Goal: Answer question/provide support: Share knowledge or assist other users

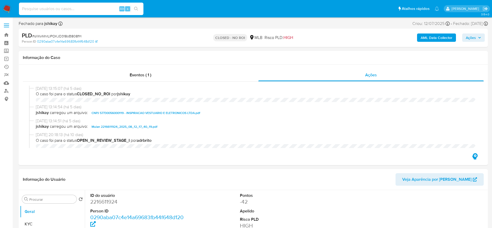
select select "10"
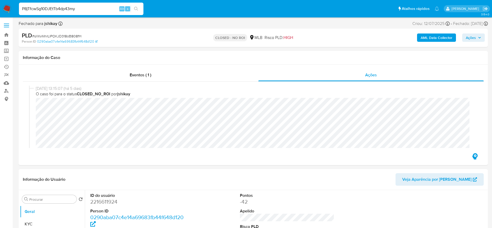
type input "P8jTfcwSg10DJEtTb4dp43my"
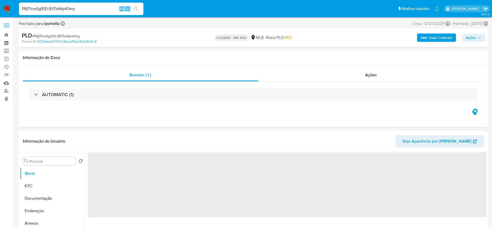
select select "10"
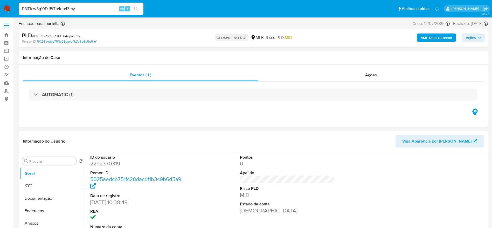
click at [75, 6] on input "P8jTfcwSg10DJEtTb4dp43my" at bounding box center [81, 8] width 125 height 7
click at [382, 73] on div "Ações" at bounding box center [371, 75] width 226 height 12
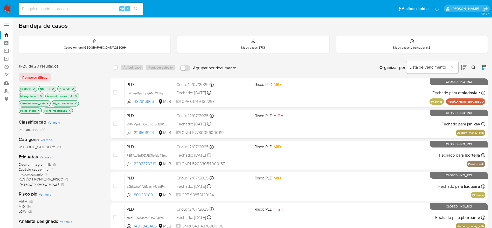
scroll to position [26, 0]
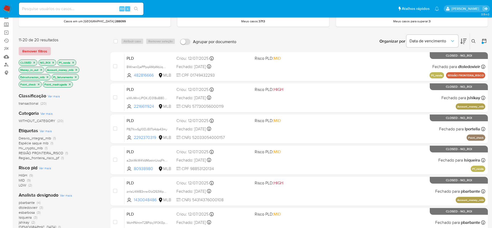
click at [29, 50] on span "Remover filtros" at bounding box center [34, 50] width 25 height 7
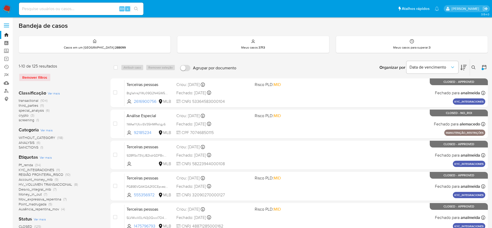
click at [471, 69] on button at bounding box center [474, 67] width 9 height 6
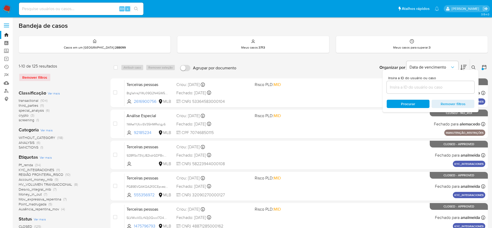
click at [411, 87] on input at bounding box center [431, 87] width 88 height 7
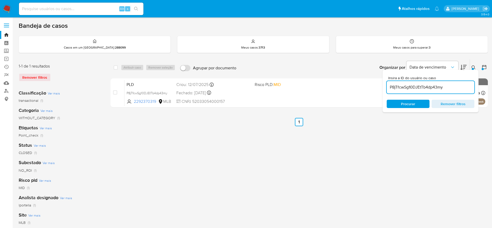
click at [473, 66] on icon at bounding box center [474, 67] width 4 height 4
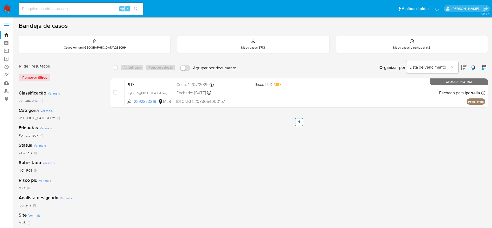
click at [475, 68] on icon at bounding box center [474, 67] width 4 height 4
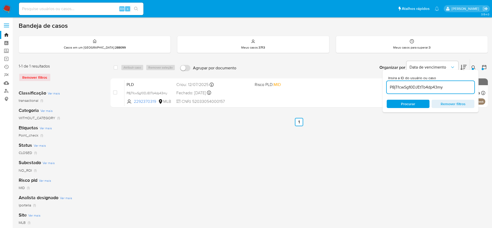
click at [446, 87] on input "P8jTfcwSg10DJEtTb4dp43my" at bounding box center [431, 87] width 88 height 7
click at [472, 67] on button at bounding box center [474, 67] width 9 height 6
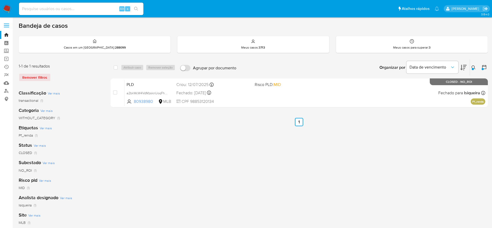
click at [406, 160] on div "select-all-cases-checkbox Atribuir caso Remover seleção Agrupar por documento O…" at bounding box center [300, 173] width 378 height 228
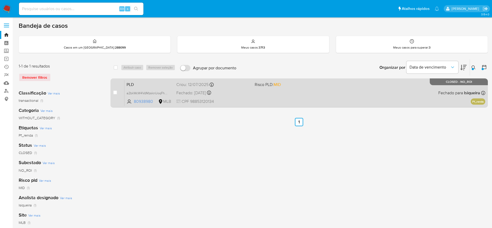
click at [256, 95] on div "PLD a2bkWcW4VdMzsknUoqFhrnOC 80938980 MLB Risco PLD: MID Criou: 12/07/2025 Crio…" at bounding box center [305, 93] width 361 height 26
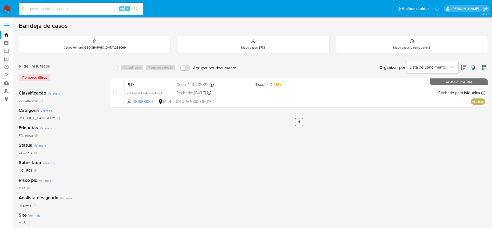
click at [475, 70] on button at bounding box center [474, 67] width 9 height 6
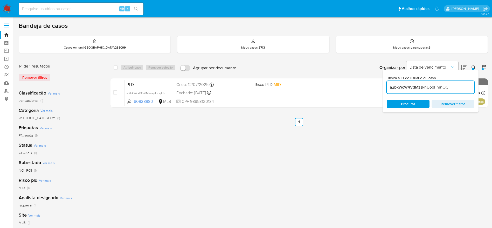
click at [419, 87] on input "a2bkWcW4VdMzsknUoqFhrnOC" at bounding box center [431, 87] width 88 height 7
click at [474, 65] on button at bounding box center [474, 67] width 9 height 6
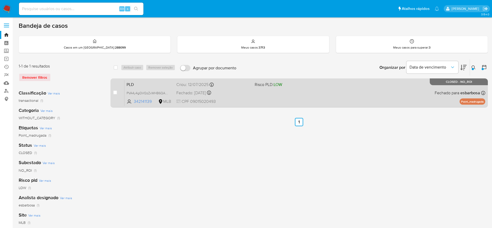
click at [264, 91] on div "PLD PVA4y4gQVQzZxWHB6QACWLDu 342141139 MLB Risco PLD: LOW Criou: 12/07/2025 Cri…" at bounding box center [305, 93] width 361 height 26
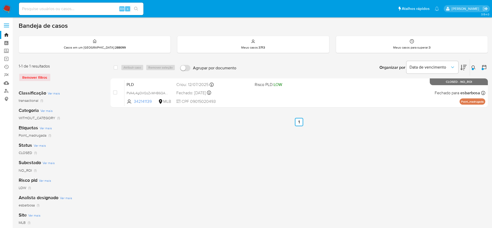
click at [233, 162] on div "select-all-cases-checkbox Atribuir caso Remover seleção Agrupar por documento O…" at bounding box center [300, 173] width 378 height 228
click at [473, 67] on icon at bounding box center [474, 67] width 4 height 4
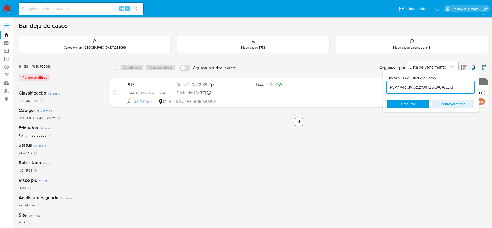
click at [443, 89] on input "PVA4y4gQVQzZxWHB6QACWLDu" at bounding box center [431, 87] width 88 height 7
click at [474, 67] on icon at bounding box center [474, 67] width 4 height 4
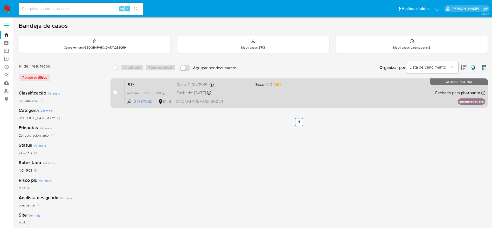
click at [276, 90] on div "PLD WoHPAhtmT28Pdxj1IF0KEp0U 278171960 MLB Risco PLD: MID Criou: 12/07/2025 Cri…" at bounding box center [305, 93] width 361 height 26
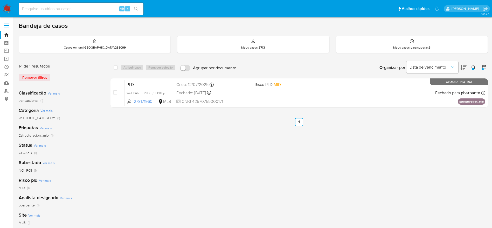
click at [415, 152] on div "select-all-cases-checkbox Atribuir caso Remover seleção Agrupar por documento O…" at bounding box center [300, 173] width 378 height 228
click at [472, 66] on icon at bounding box center [474, 67] width 4 height 4
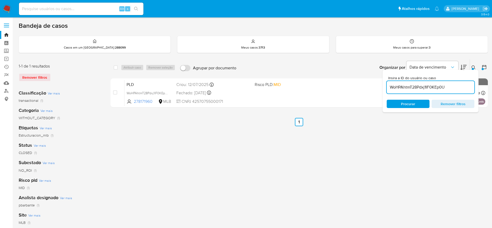
click at [448, 88] on input "WoHPAhtmT28Pdxj1IF0KEp0U" at bounding box center [431, 87] width 88 height 7
type input "sXKvMnrLIPOKJD318oB808fH"
click at [474, 68] on icon at bounding box center [474, 67] width 4 height 4
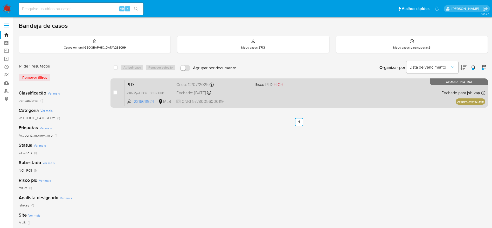
click at [353, 92] on div "PLD sXKvMnrLIPOKJD318oB808fH 2216611924 MLB Risco PLD: HIGH Criou: 12/07/2025 C…" at bounding box center [305, 93] width 361 height 26
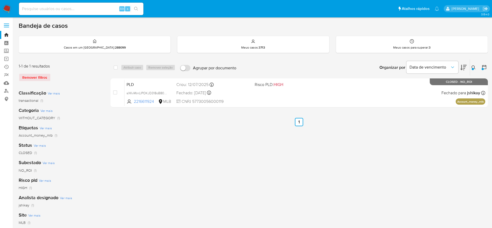
click at [312, 194] on div "select-all-cases-checkbox Atribuir caso Remover seleção Agrupar por documento O…" at bounding box center [300, 173] width 378 height 228
click at [8, 10] on img at bounding box center [7, 8] width 9 height 9
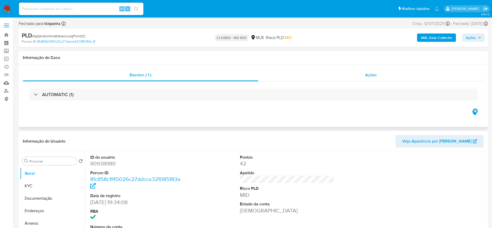
click at [366, 74] on span "Ações" at bounding box center [371, 75] width 12 height 6
select select "10"
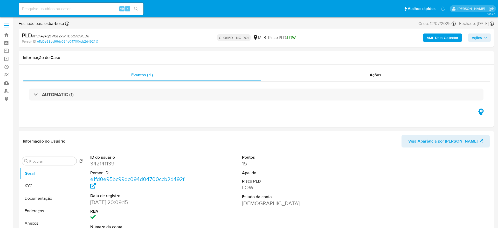
select select "10"
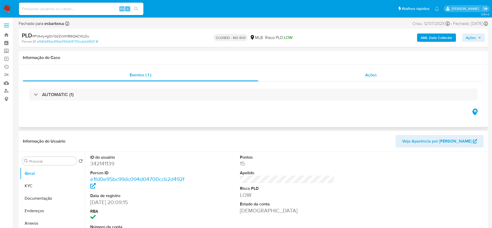
click at [380, 74] on div "Ações" at bounding box center [371, 75] width 226 height 12
select select "10"
click at [60, 38] on span "# WoHPAhtmT28Pdxj1IF0KEp0U" at bounding box center [57, 35] width 50 height 5
copy span "WoHPAhtmT28Pdxj1IF0KEp0U"
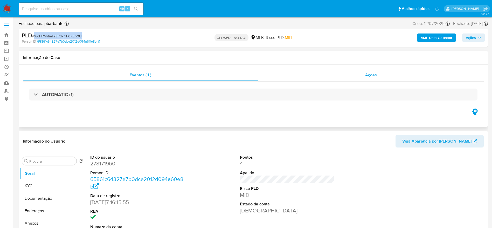
click at [367, 78] on div "Ações" at bounding box center [371, 75] width 226 height 12
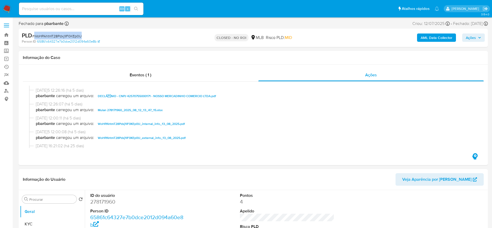
scroll to position [90, 0]
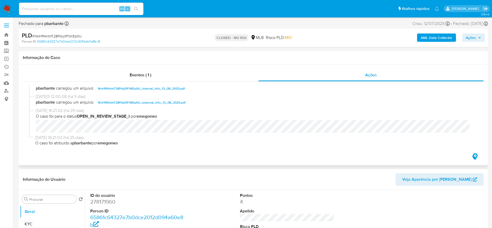
click at [444, 66] on div "Eventos ( 1 ) Ações 13/08/2025 12:26:23 (há 5 dias) O caso foi para o status CL…" at bounding box center [253, 115] width 469 height 100
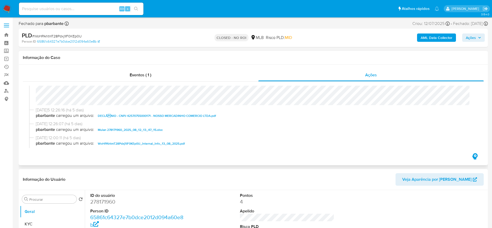
scroll to position [0, 0]
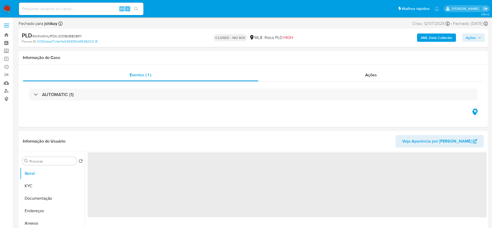
select select "10"
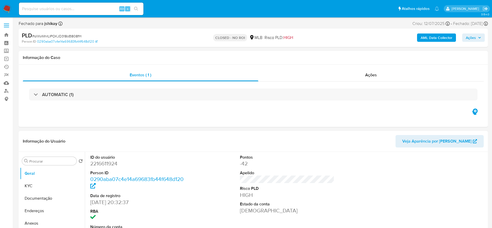
click at [53, 36] on span "# sXKvMnrLIPOKJD318oB808fH" at bounding box center [56, 35] width 49 height 5
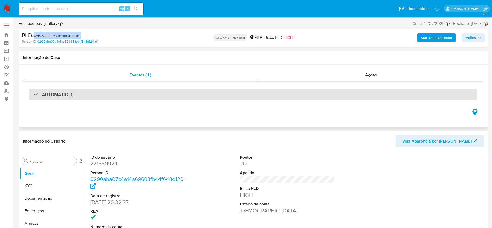
copy span "sXKvMnrLIPOKJD318oB808fH"
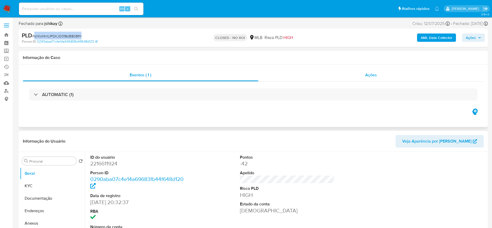
click at [378, 77] on div "Ações" at bounding box center [371, 75] width 226 height 12
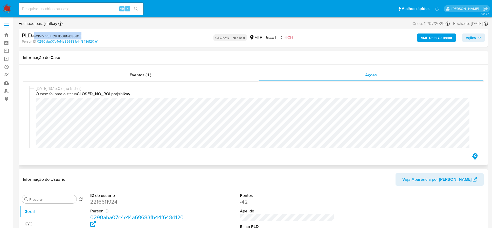
scroll to position [115, 0]
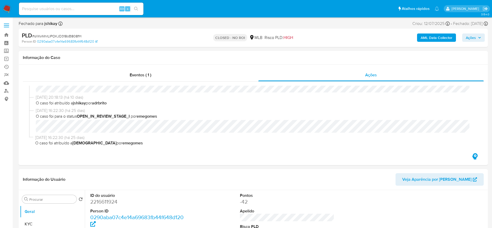
click at [79, 24] on div "Fechado para jshikay Asignado el: [DATE] 16:22:30 Criou: [DATE] Criou: [DATE] 0…" at bounding box center [253, 25] width 469 height 8
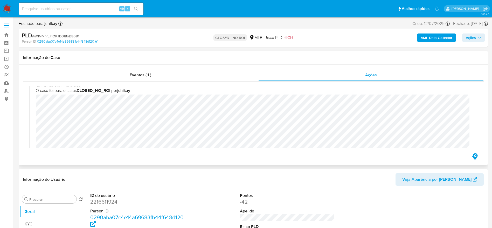
scroll to position [0, 0]
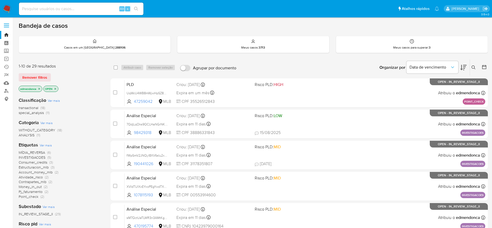
click at [39, 89] on icon "close-filter" at bounding box center [39, 88] width 3 height 3
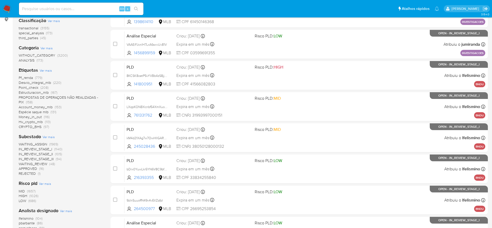
scroll to position [117, 0]
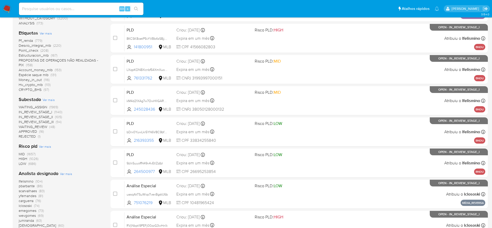
click at [51, 98] on span "Ver mais" at bounding box center [49, 99] width 12 height 5
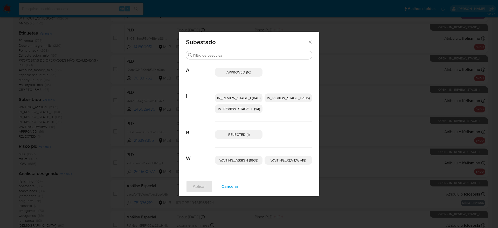
click at [79, 141] on div "Subestado Procurar A APPROVED (16) I IN_REVIEW_STAGE_I (1140) IN_REVIEW_STAGE_I…" at bounding box center [249, 114] width 498 height 228
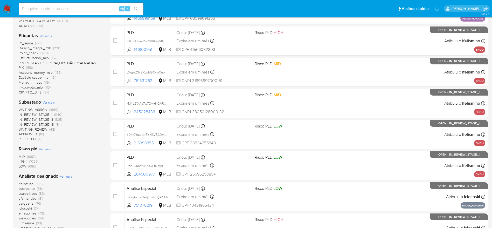
scroll to position [0, 0]
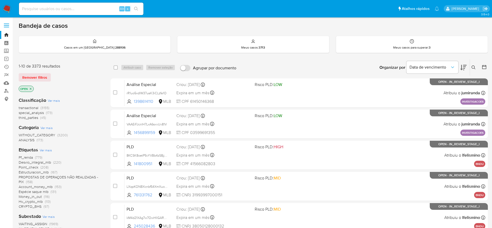
click at [25, 87] on p "OPEN" at bounding box center [26, 89] width 15 height 6
click at [30, 90] on icon "close-filter" at bounding box center [30, 88] width 3 height 3
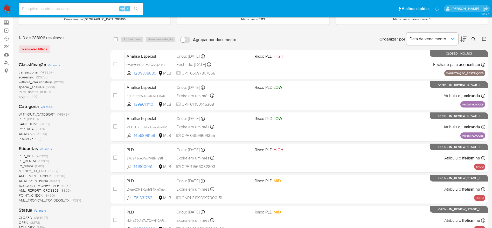
scroll to position [78, 0]
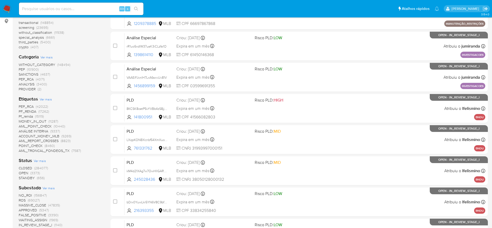
click at [35, 177] on span "STANDBY (656)" at bounding box center [32, 177] width 26 height 5
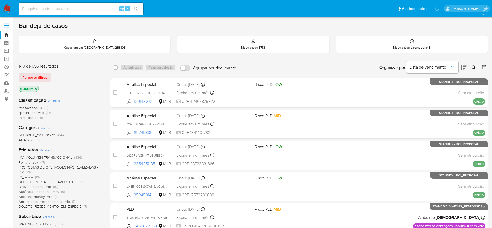
click at [485, 66] on icon at bounding box center [484, 67] width 4 height 4
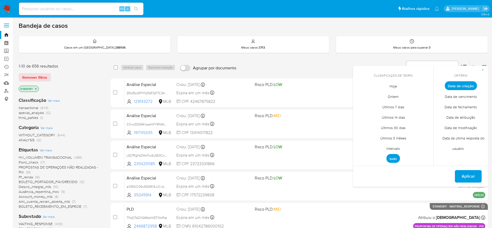
click at [469, 127] on span "Data de modificação" at bounding box center [460, 127] width 43 height 11
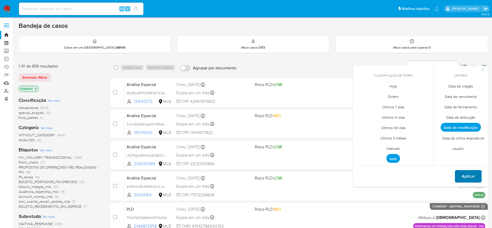
click at [469, 176] on span "Aplicar" at bounding box center [468, 176] width 13 height 11
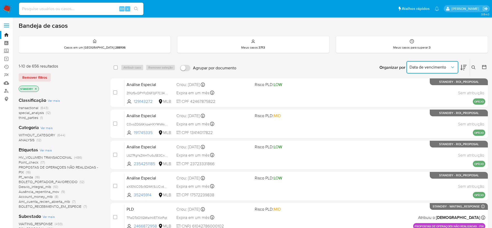
click at [448, 66] on span "Data de vencimento" at bounding box center [430, 67] width 40 height 5
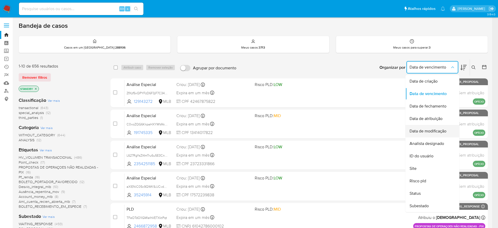
click at [444, 132] on span "Data de modificação" at bounding box center [428, 130] width 37 height 5
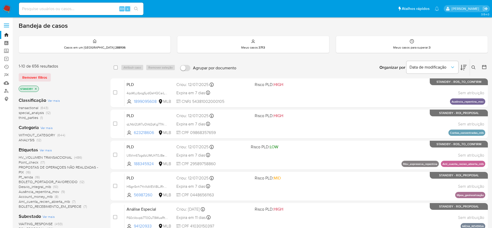
click at [464, 67] on icon at bounding box center [464, 67] width 6 height 6
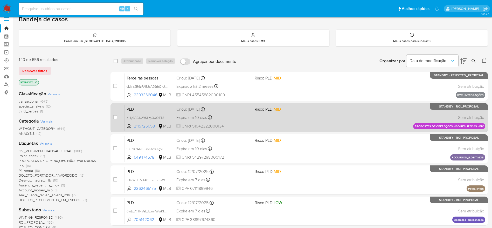
scroll to position [39, 0]
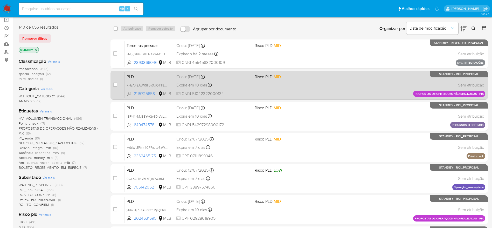
click at [224, 84] on div "Expira em 10 dias Expira em 28/08/2025 15:16:58" at bounding box center [213, 84] width 74 height 7
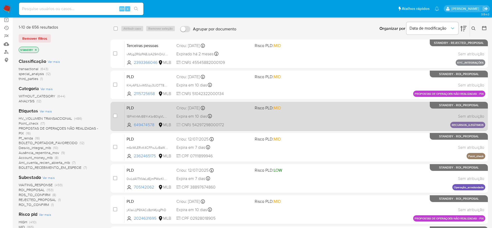
click at [254, 122] on div "PLD 1BFhKhMvBBYvKbr80lgVLn0b 649474578 MLB Risco PLD: MID Criou: 14/07/2025 Cri…" at bounding box center [305, 116] width 361 height 26
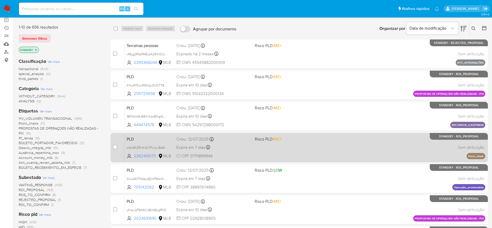
click at [242, 147] on div "Expira em 7 dias Expira em 26/08/2025 01:07:08" at bounding box center [213, 147] width 74 height 7
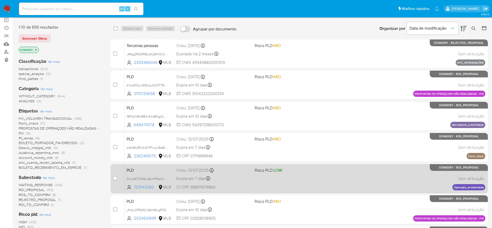
click at [238, 181] on div "Expira em 7 dias Expira em 26/08/2025 00:50:24" at bounding box center [213, 178] width 74 height 7
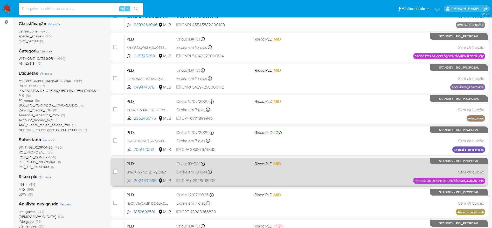
scroll to position [78, 0]
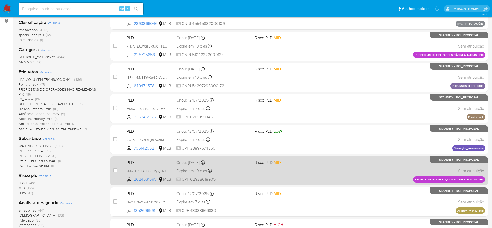
click at [241, 171] on div "Expira em 10 dias Expira em 28/08/2025 15:17:06" at bounding box center [213, 170] width 74 height 7
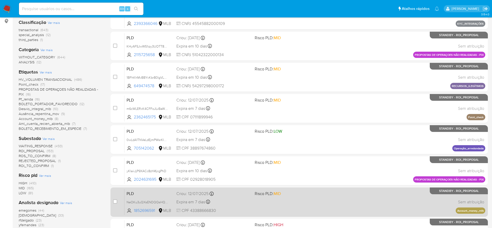
click at [245, 204] on div "Expira em 7 dias Expira em 26/08/2025 00:53:38" at bounding box center [213, 201] width 74 height 7
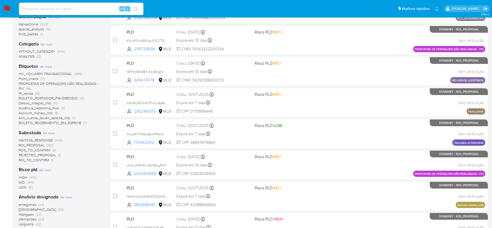
scroll to position [117, 0]
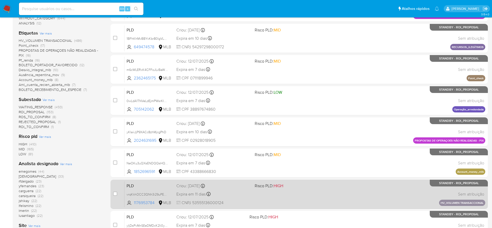
click at [241, 192] on div "Expira em 11 dias Expira em 29/08/2025 08:55:46" at bounding box center [213, 193] width 74 height 7
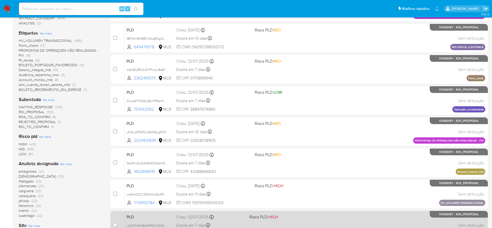
scroll to position [156, 0]
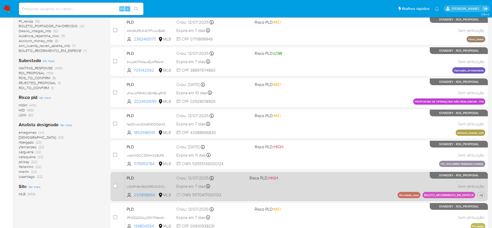
click at [242, 186] on div "Expira em 7 dias Expira em 26/08/2025 01:01:58" at bounding box center [210, 186] width 69 height 7
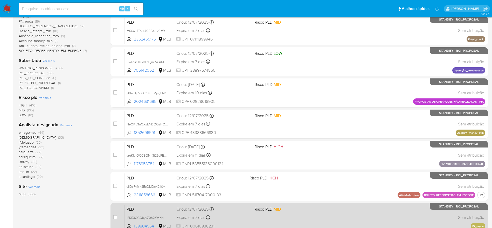
click at [241, 215] on div "Expira em 7 dias Expira em 26/08/2025 01:00:58" at bounding box center [213, 217] width 74 height 7
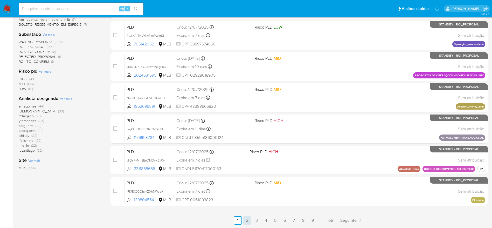
click at [248, 222] on link "2" at bounding box center [247, 220] width 8 height 8
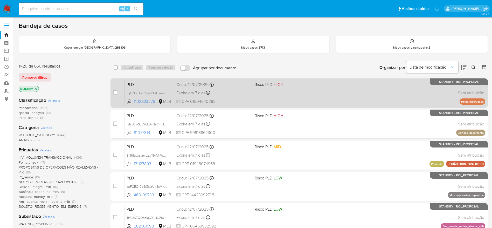
click at [257, 94] on div "PLD mjCZkzTAeCOyYYAsH2eolz9R 1102823276 MLB Risco PLD: HIGH Criou: 12/07/2025 C…" at bounding box center [305, 93] width 361 height 26
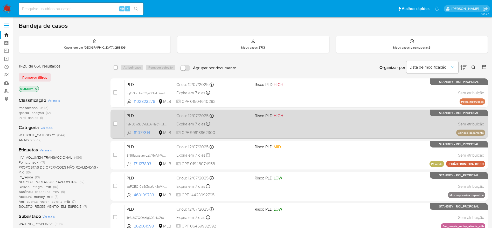
click at [249, 123] on div "Expira em 7 dias Expira em 26/08/2025 00:56:15" at bounding box center [213, 123] width 74 height 7
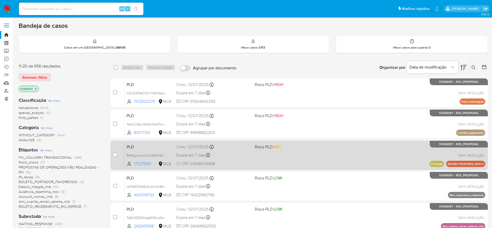
click at [244, 153] on div "Expira em 7 dias Expira em 26/08/2025 01:02:22" at bounding box center [213, 155] width 74 height 7
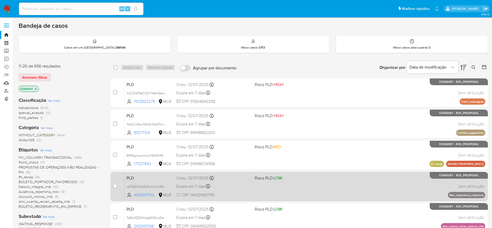
click at [240, 181] on div "PLD caFGEO10eSrZxytUn3xMhPKO 460109733 MLB Risco PLD: LOW Criou: 12/07/2025 Cri…" at bounding box center [305, 186] width 361 height 26
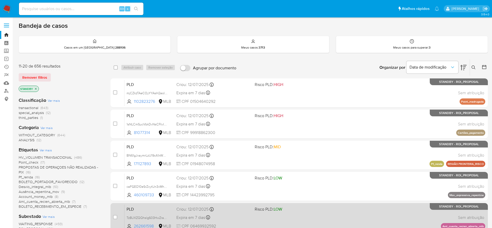
click at [235, 213] on div "PLD Tz8UXZQQhslg603HwZrap6YU 262661598 MLB Risco PLD: LOW Criou: 12/07/2025 Cri…" at bounding box center [305, 217] width 361 height 26
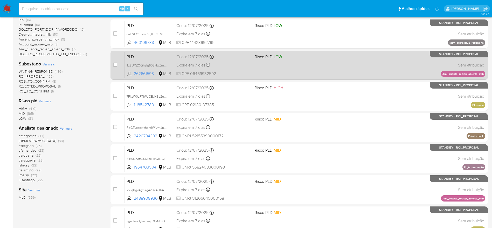
scroll to position [156, 0]
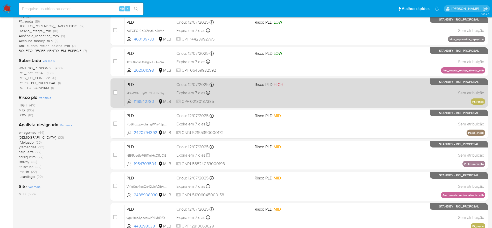
click at [235, 91] on div "Expira em 7 dias Expira em 26/08/2025 01:12:57" at bounding box center [213, 92] width 74 height 7
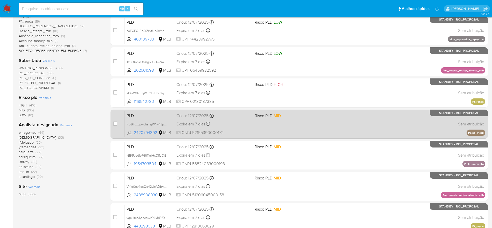
click at [241, 122] on div "Expira em 7 dias Expira em 26/08/2025 01:09:09" at bounding box center [213, 123] width 74 height 7
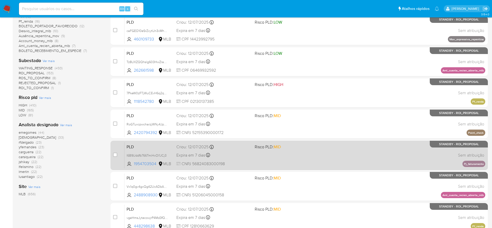
click at [247, 160] on div "PLD I6B9Uddfb766TmiHxOl1JCj3 1954703504 MLB Risco PLD: MID Criou: 12/07/2025 Cr…" at bounding box center [305, 155] width 361 height 26
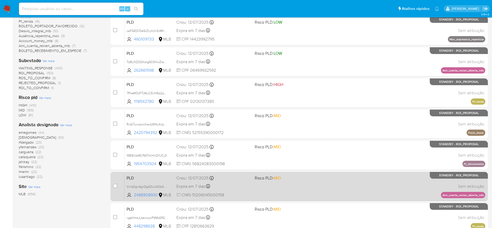
click at [252, 193] on div "PLD Vx1q0gv4gxQg42UcADbA7xXe 2488908930 MLB Risco PLD: MID Criou: 12/07/2025 Cr…" at bounding box center [305, 186] width 361 height 26
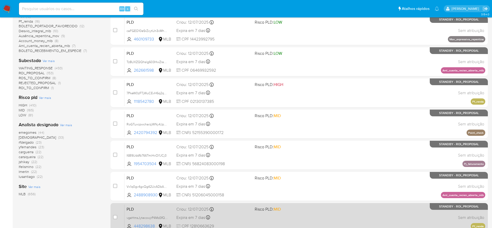
click at [246, 213] on div "PLD vgeHmsJytecowjrP4Md3fQAy 448298638 MLB Risco PLD: MID Criou: 12/07/2025 Cri…" at bounding box center [305, 217] width 361 height 26
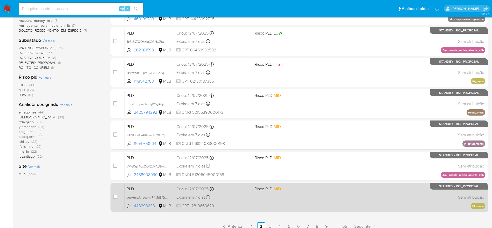
scroll to position [182, 0]
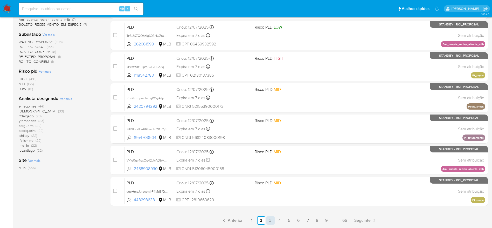
click at [274, 219] on link "3" at bounding box center [271, 220] width 8 height 8
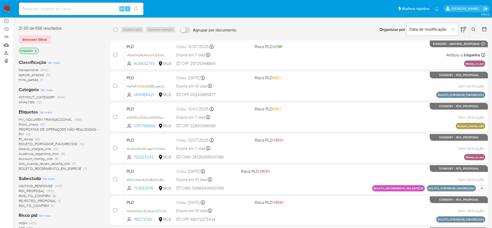
scroll to position [39, 0]
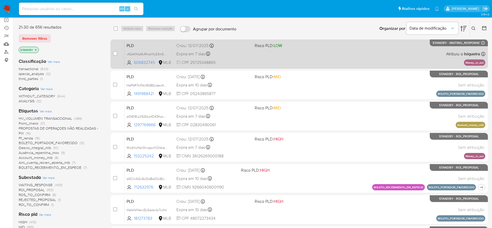
click at [242, 51] on div "Expira em 7 dias Expira em 26/08/2025 01:10:21" at bounding box center [213, 53] width 74 height 7
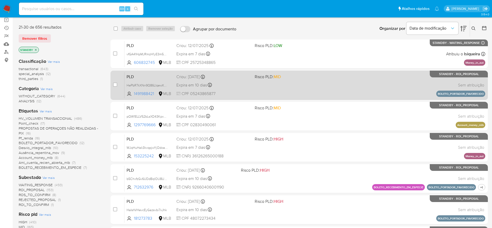
click at [252, 82] on div "PLD HePbR7kXNn9Q86LIqewXMMdX 1491988421 MLB Risco PLD: MID Criou: 14/07/2025 Cr…" at bounding box center [305, 85] width 361 height 26
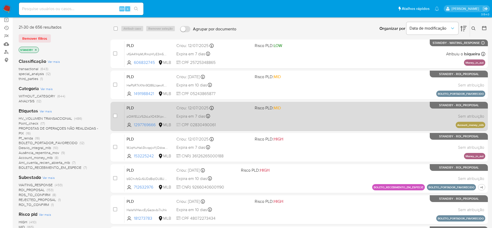
click at [243, 118] on div "Expira em 7 dias Expira em 26/08/2025 01:00:15" at bounding box center [213, 116] width 74 height 7
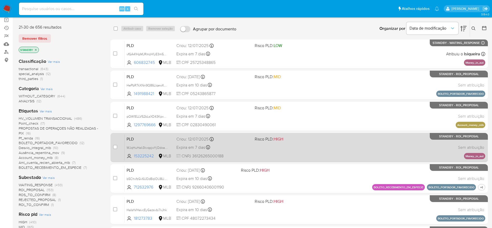
click at [241, 155] on span "CNPJ 36126265000188" at bounding box center [213, 156] width 74 height 6
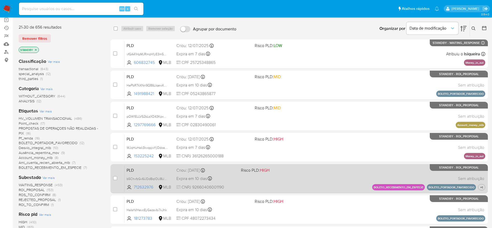
click at [241, 177] on div "PLD b5ChvfzGv6UDdBqlOU8UYY0Z 712632976 MLB Risco PLD: HIGH Criou: 14/07/2025 Cr…" at bounding box center [305, 178] width 361 height 26
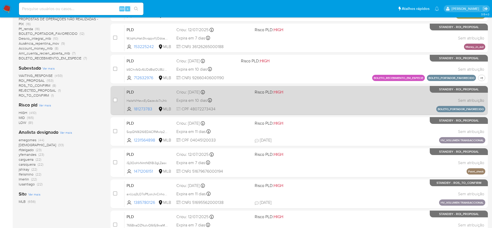
scroll to position [156, 0]
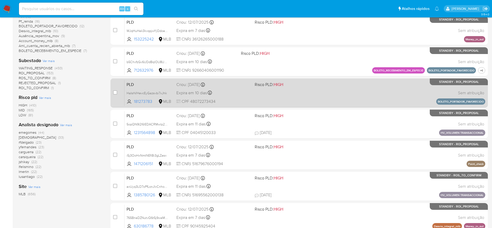
click at [239, 91] on div "Expira em 10 dias Expira em 28/08/2025 15:35:18" at bounding box center [213, 92] width 74 height 7
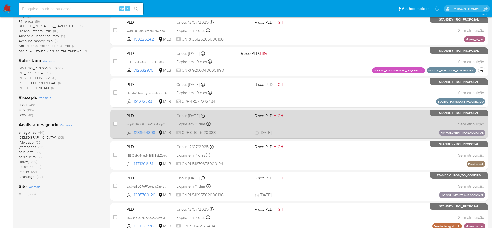
click at [242, 115] on div "Criou: 15/07/2025 Criou: 15/07/2025 08:57:37" at bounding box center [213, 116] width 74 height 6
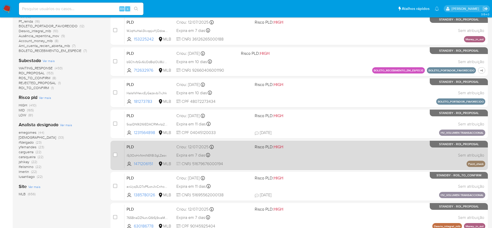
click at [247, 161] on span "CNPJ 51679676000194" at bounding box center [213, 164] width 74 height 6
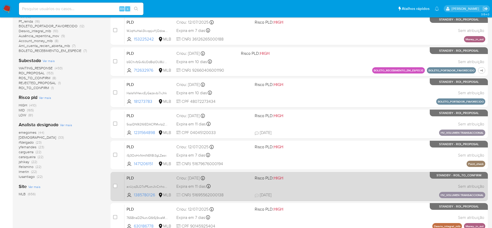
click at [247, 185] on div "Expira em 11 dias Expira em 29/08/2025 08:55:58" at bounding box center [213, 186] width 74 height 7
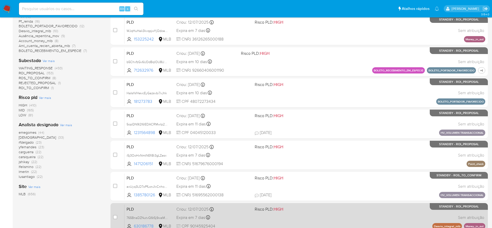
click at [241, 211] on div "Criou: 12/07/2025 Criou: 12/07/2025 00:49:00" at bounding box center [213, 209] width 74 height 6
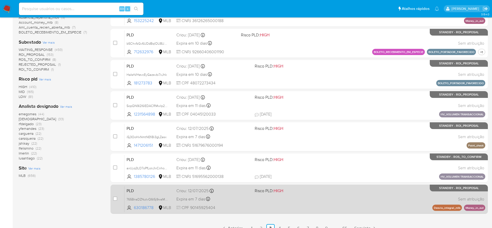
scroll to position [182, 0]
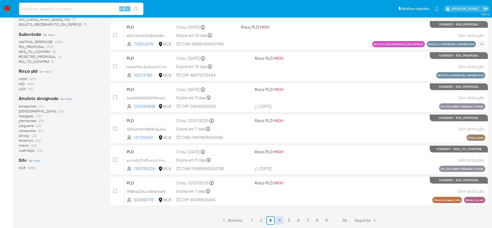
click at [280, 221] on link "4" at bounding box center [280, 220] width 8 height 8
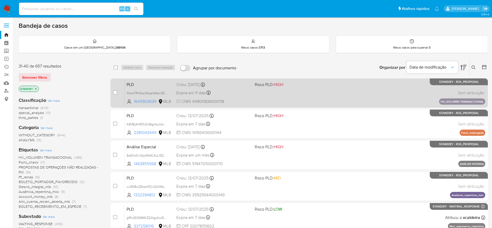
click at [235, 96] on div "Expira em 11 dias Expira em 29/08/2025 08:55:52" at bounding box center [213, 92] width 74 height 7
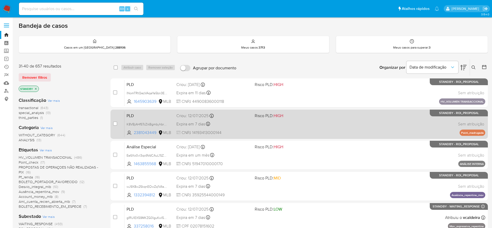
click at [234, 118] on div "Criou: 12/07/2025 Criou: 12/07/2025 01:02:59" at bounding box center [213, 116] width 74 height 6
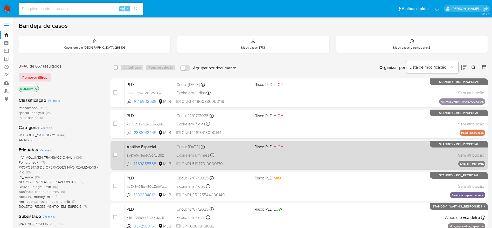
click at [237, 158] on div "Expira em um mês Expira em 27/09/2025 17:02:43" at bounding box center [213, 155] width 74 height 7
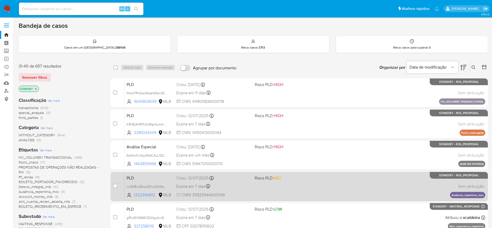
click at [235, 185] on div "Expira em 7 dias Expira em 26/08/2025 00:59:14" at bounding box center [213, 186] width 74 height 7
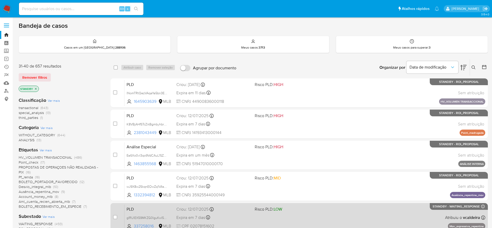
click at [233, 214] on div "Expira em 7 dias Expira em 26/08/2025 00:54:42" at bounding box center [213, 217] width 74 height 7
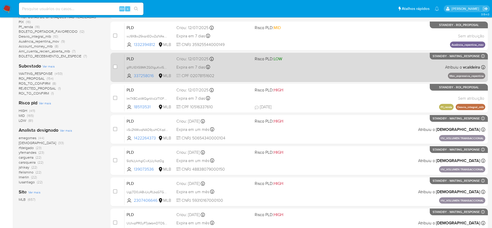
scroll to position [156, 0]
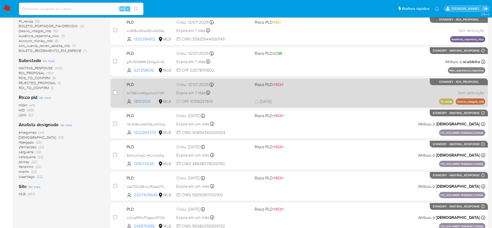
click at [242, 97] on div "PLD Im7X8CokWQgnVwLVTl0Fcy0V 185113531 MLB Risco PLD: HIGH Criou: 12/07/2025 Cr…" at bounding box center [305, 93] width 361 height 26
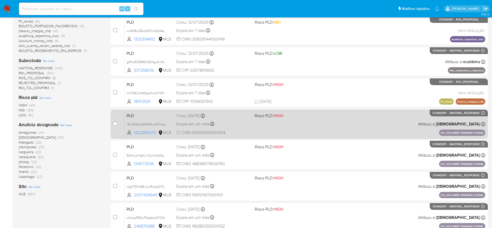
click at [246, 126] on div "Expira em um mês Expira em 28/09/2025 11:16:04" at bounding box center [213, 123] width 74 height 7
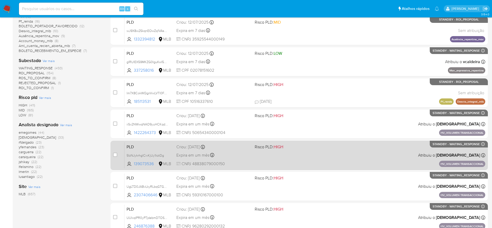
click at [237, 157] on div "Expira em um mês Expira em 28/09/2025 11:17:54" at bounding box center [213, 155] width 74 height 7
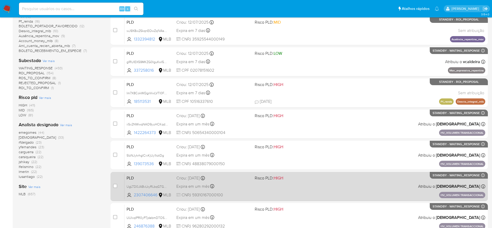
click at [238, 184] on div "Expira em um mês Expira em 28/09/2025 11:18:05" at bounding box center [213, 186] width 74 height 7
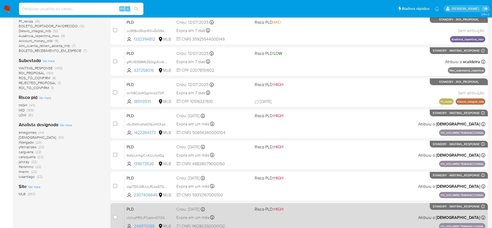
click at [239, 214] on div "Expira em um mês Expira em 28/09/2025 11:18:16" at bounding box center [213, 217] width 74 height 7
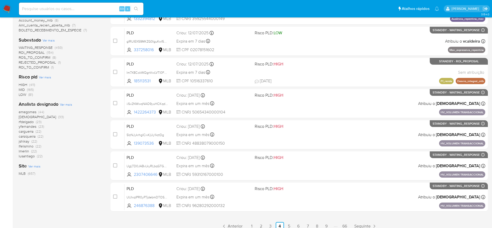
scroll to position [0, 0]
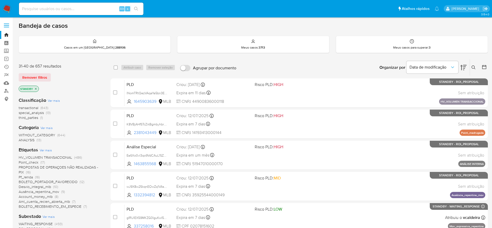
click at [89, 9] on input at bounding box center [81, 8] width 125 height 7
paste input "7PkeW0zFTjWuCEvH6q2qARar"
type input "7PkeW0zFTjWuCEvH6q2qARar"
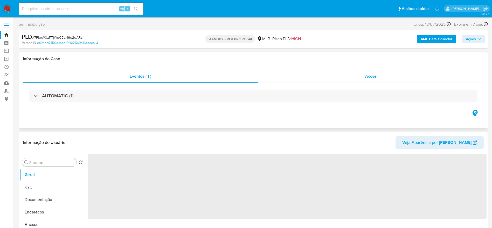
click at [325, 76] on div "Ações" at bounding box center [371, 76] width 226 height 12
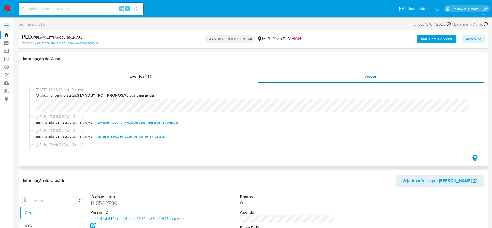
select select "10"
click at [68, 37] on span "# 7PkeW0zFTjWuCEvH6q2qARar" at bounding box center [57, 37] width 51 height 5
copy span "7PkeW0zFTjWuCEvH6q2qARar"
click at [5, 11] on img at bounding box center [7, 8] width 9 height 9
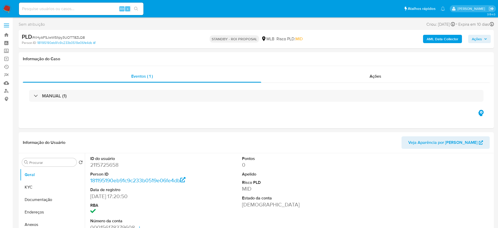
select select "10"
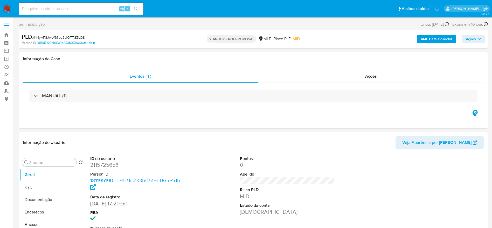
click at [71, 38] on span "# KHyAFSJwWS1ipy3UOTT8ZLQ8" at bounding box center [58, 37] width 53 height 5
copy span "KHyAFSJwWS1ipy3UOTT8ZLQ8"
click at [346, 79] on div "Ações" at bounding box center [371, 76] width 226 height 12
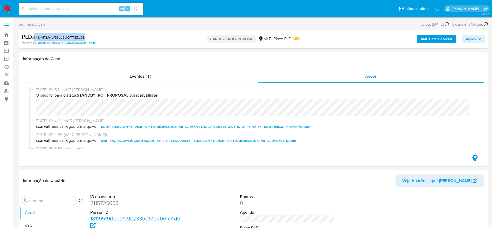
click at [69, 35] on span "# KHyAFSJwWS1ipy3UOTT8ZLQ8" at bounding box center [58, 37] width 53 height 5
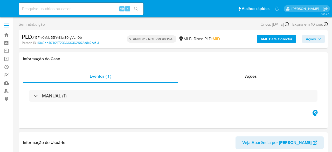
select select "10"
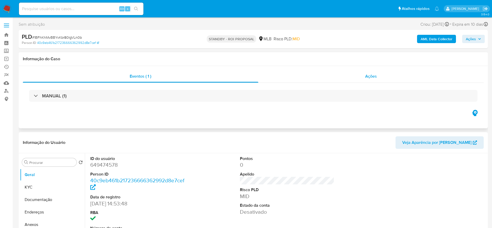
click at [321, 78] on div "Ações" at bounding box center [371, 76] width 226 height 12
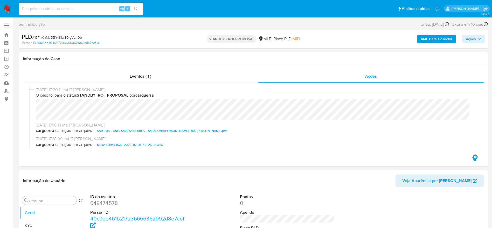
click at [71, 35] on span "# 1BFhKhMvBBYvKbr80lgVLn0b" at bounding box center [57, 37] width 50 height 5
copy span "1BFhKhMvBBYvKbr80lgVLn0b"
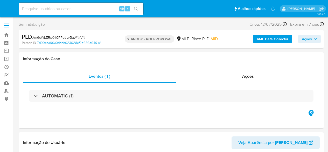
select select "10"
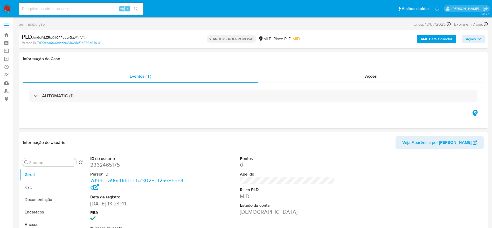
click at [75, 36] on span "# m6cWLERxK4CFFoJLvBaWNrVN" at bounding box center [58, 37] width 53 height 5
click at [328, 73] on div "Ações" at bounding box center [371, 76] width 226 height 12
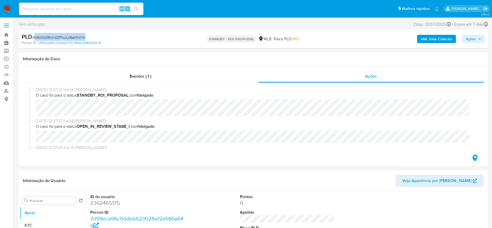
click at [75, 39] on span "# m6cWLERxK4CFFoJLvBaWNrVN" at bounding box center [58, 37] width 53 height 5
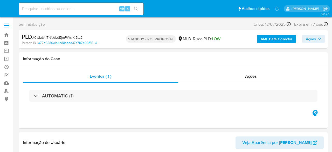
select select "10"
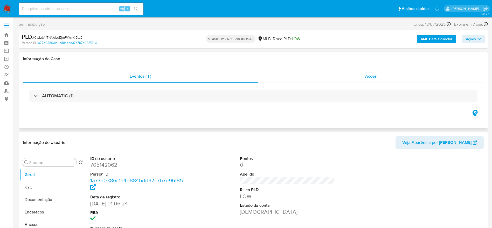
click at [294, 77] on div "Ações" at bounding box center [371, 76] width 226 height 12
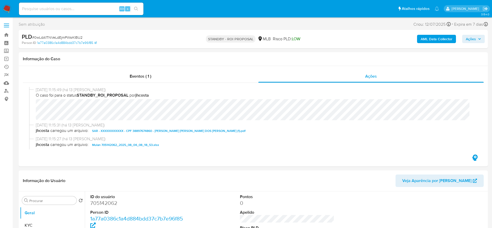
click at [52, 38] on span "# 0wLdA1TNVeLdEjmPWsrKIBU2" at bounding box center [57, 37] width 50 height 5
copy span "0wLdA1TNVeLdEjmPWsrKIBU2"
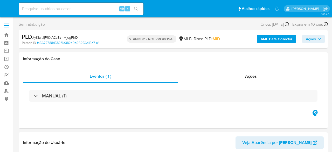
select select "10"
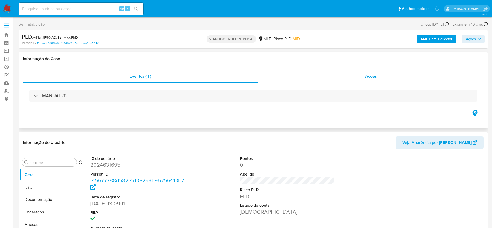
click at [332, 78] on div "Ações" at bounding box center [371, 76] width 226 height 12
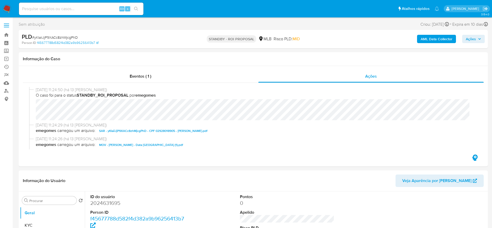
click at [71, 36] on span "# yKIaiiJjP9XACc8zhMjcgPhD" at bounding box center [55, 37] width 46 height 5
copy span "yKIaiiJjP9XACc8zhMjcgPhD"
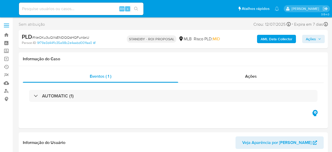
select select "10"
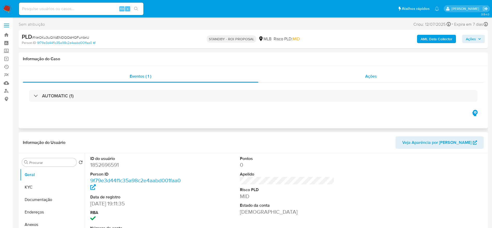
click at [332, 80] on div "Ações" at bounding box center [371, 76] width 226 height 12
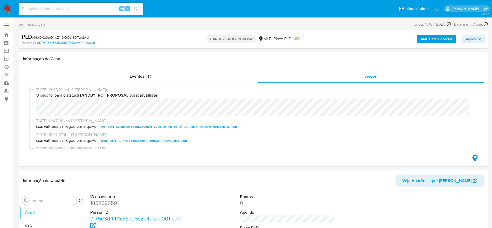
click at [78, 39] on span "# NeOKu3uQXsENDQQsHQFunbxU" at bounding box center [60, 37] width 57 height 5
copy span "NeOKu3uQXsENDQQsHQFunbxU"
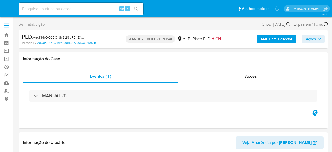
select select "10"
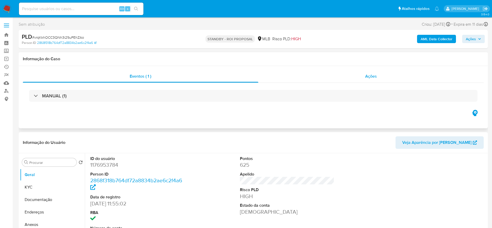
click at [332, 77] on div "Ações" at bounding box center [371, 76] width 226 height 12
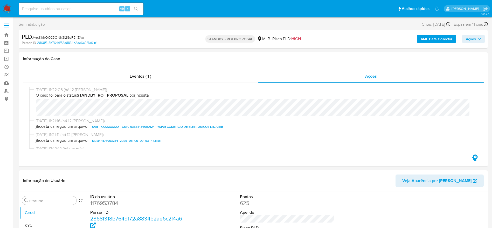
click at [64, 38] on span "# vrqKkhOCC3QNh3i29uPEhZAo" at bounding box center [58, 37] width 52 height 5
copy span "vrqKkhOCC3QNh3i29uPEhZAo"
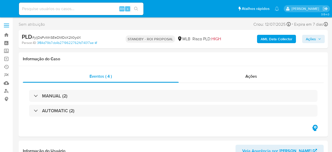
select select "10"
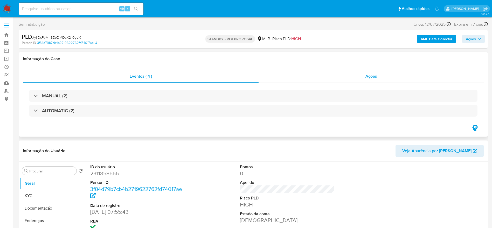
click at [332, 73] on div "Ações" at bounding box center [371, 76] width 225 height 12
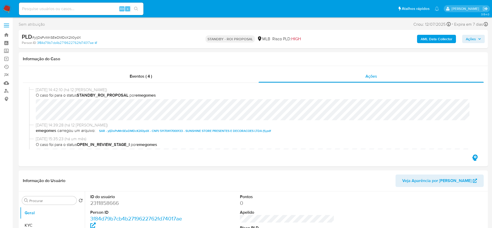
click at [71, 36] on span "# yljDsPvMnSEeDMDcK2Ii0ydX" at bounding box center [56, 37] width 49 height 5
copy span "yljDsPvMnSEeDMDcK2Ii0ydX"
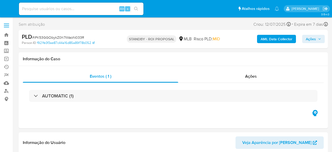
select select "10"
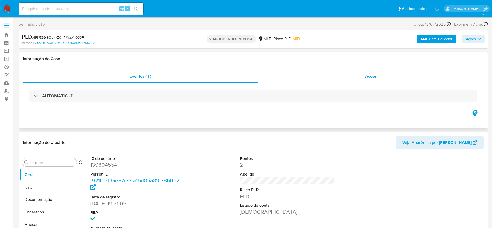
click at [332, 74] on div "Ações" at bounding box center [371, 76] width 226 height 12
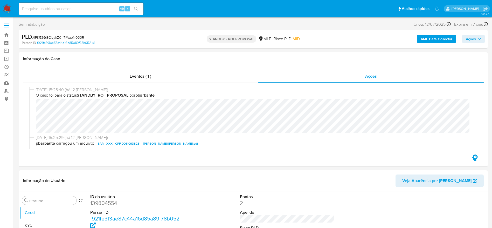
click at [69, 37] on span "# iPK53GGObykZ0h7IWaoN033R" at bounding box center [58, 37] width 52 height 5
copy span "iPK53GGObykZ0h7IWaoN033R"
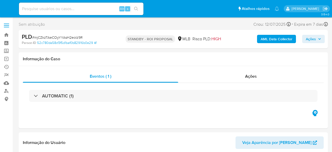
select select "10"
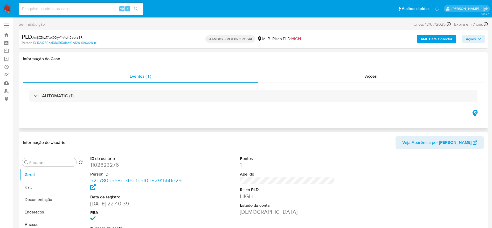
click at [332, 85] on div "AUTOMATIC (1)" at bounding box center [253, 96] width 461 height 26
click at [332, 77] on div "Ações" at bounding box center [371, 76] width 226 height 12
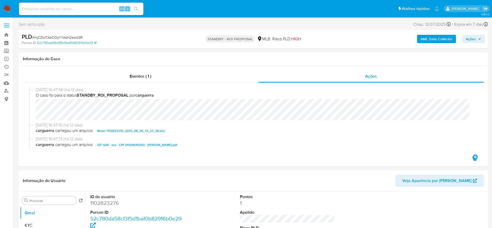
click at [67, 37] on span "# mjCZkzTAeCOyYYAsH2eolz9R" at bounding box center [57, 37] width 50 height 5
copy span "mjCZkzTAeCOyYYAsH2eolz9R"
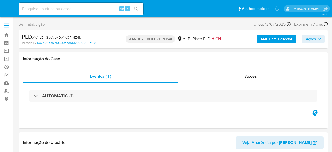
select select "10"
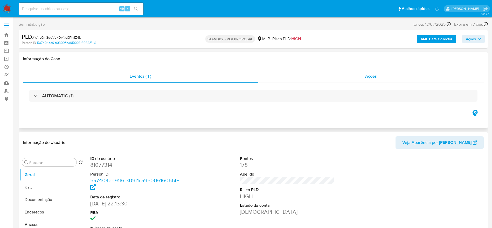
click at [332, 77] on div "Ações" at bounding box center [371, 76] width 226 height 12
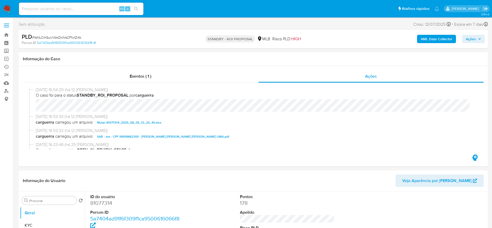
click at [73, 38] on span "# 1sNLCmSucVbkDvNsCFtvIZ4b" at bounding box center [56, 37] width 49 height 5
copy span "1sNLCmSucVbkDvNsCFtvIZ4b"
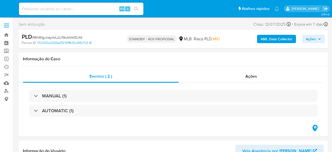
select select "10"
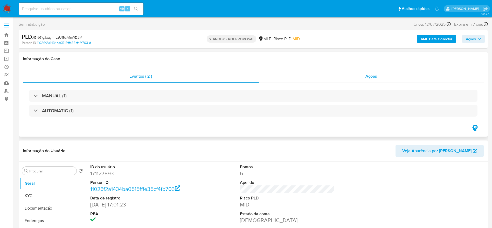
click at [331, 80] on div "Ações" at bounding box center [371, 76] width 225 height 12
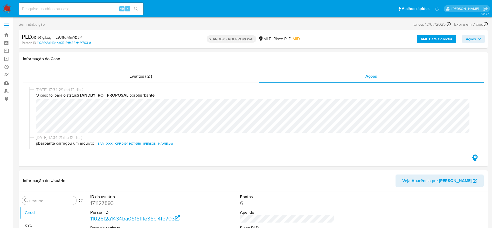
click at [69, 37] on span "# BN61gJxaymrLzU19cA1nWDJM" at bounding box center [57, 37] width 50 height 5
copy span "BN61gJxaymrLzU19cA1nWDJM"
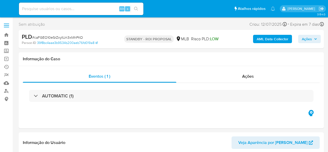
select select "10"
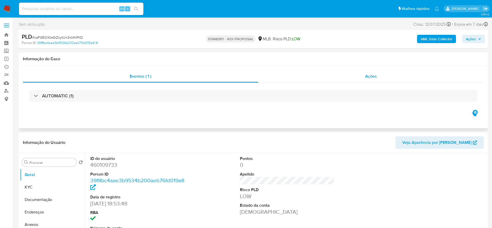
click at [323, 74] on div "Ações" at bounding box center [371, 76] width 226 height 12
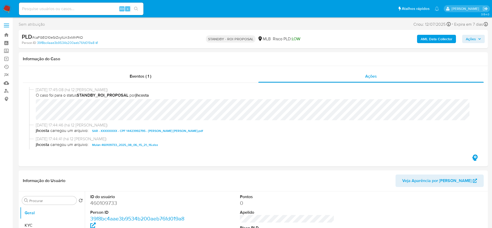
click at [58, 36] on span "# caFGEO10eSrZxytUn3xMhPKO" at bounding box center [57, 37] width 51 height 5
copy span "caFGEO10eSrZxytUn3xMhPKO"
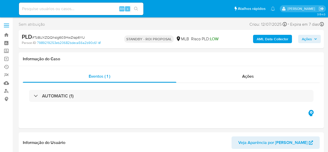
select select "10"
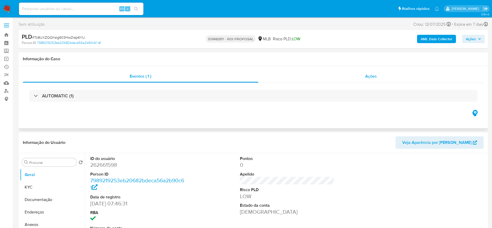
click at [328, 77] on span "Ações" at bounding box center [371, 76] width 12 height 6
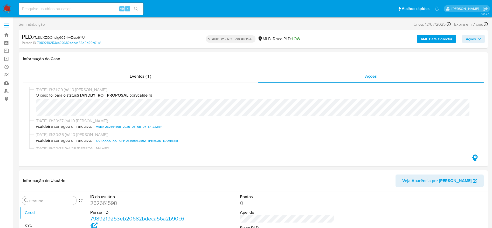
click at [67, 37] on span "# Tz8UXZQQhslg603HwZrap6YU" at bounding box center [58, 37] width 53 height 5
copy span "Tz8UXZQQhslg603HwZrap6YU"
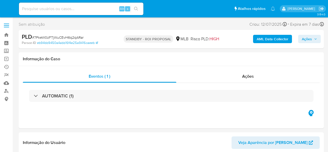
select select "10"
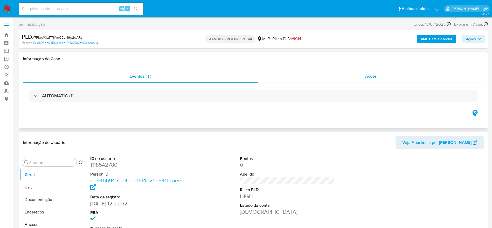
click at [317, 76] on div "Ações" at bounding box center [371, 76] width 226 height 12
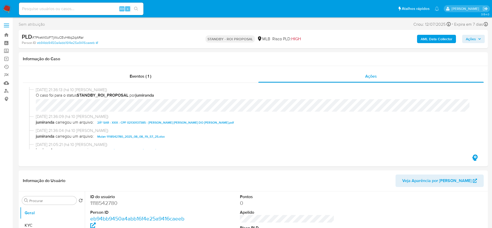
click at [51, 37] on span "# 7PkeW0zFTjWuCEvH6q2qARar" at bounding box center [57, 37] width 51 height 5
copy span "7PkeW0zFTjWuCEvH6q2qARar"
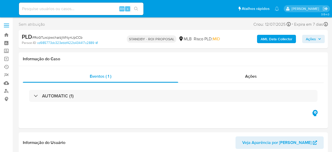
select select "10"
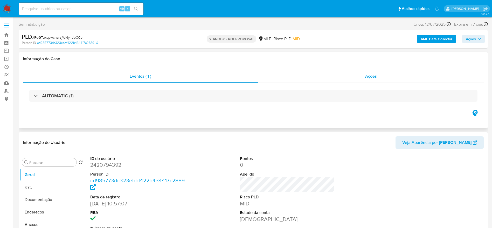
click at [332, 76] on div "Ações" at bounding box center [371, 76] width 226 height 12
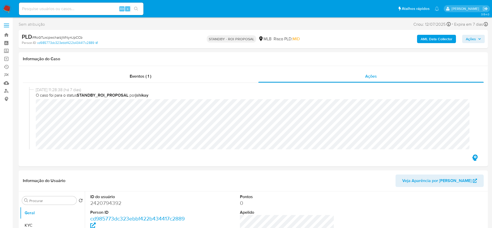
click at [70, 34] on div "PLD # RoGTuxcpwcharzjWNy4JpCCb" at bounding box center [98, 37] width 153 height 8
copy span "RoGTuxcpwcharzjWNy4JpCCb"
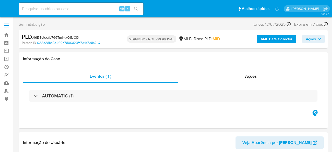
select select "10"
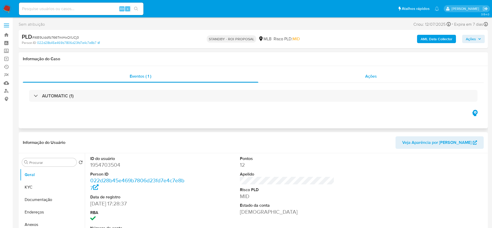
click at [308, 78] on div "Ações" at bounding box center [371, 76] width 226 height 12
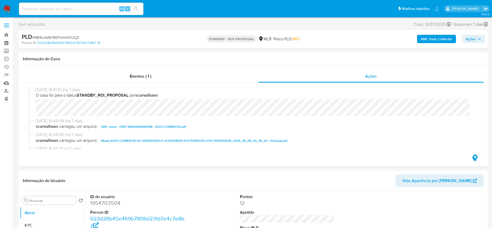
click at [69, 36] on span "# I6B9Uddfb766TmiHxOl1JCj3" at bounding box center [55, 37] width 47 height 5
copy span "I6B9Uddfb766TmiHxOl1JCj3"
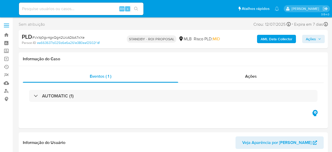
select select "10"
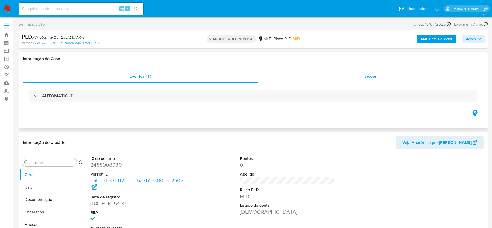
click at [315, 76] on div "Ações" at bounding box center [371, 76] width 226 height 12
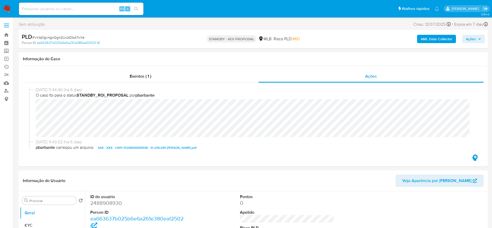
click at [53, 37] on span "# Vx1q0gv4gxQg42UcADbA7xXe" at bounding box center [58, 37] width 52 height 5
copy span "Vx1q0gv4gxQg42UcADbA7xXe"
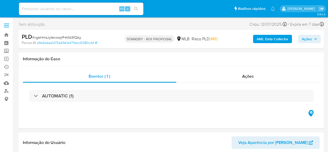
select select "10"
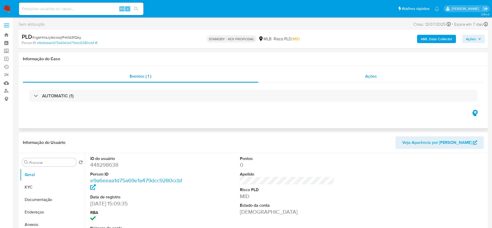
click at [328, 73] on div "Ações" at bounding box center [371, 76] width 226 height 12
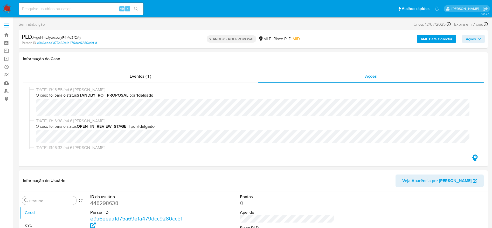
click at [61, 36] on span "# vgeHmsJytecowjrP4Md3fQAy" at bounding box center [56, 37] width 49 height 5
copy span "vgeHmsJytecowjrP4Md3fQAy"
click at [188, 58] on h1 "Informação do Caso" at bounding box center [253, 58] width 461 height 5
click at [45, 36] on span "# vgeHmsJytecowjrP4Md3fQAy" at bounding box center [56, 37] width 49 height 5
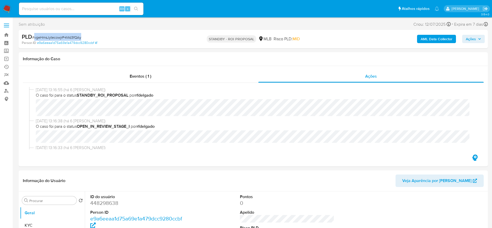
click at [45, 36] on span "# vgeHmsJytecowjrP4Md3fQAy" at bounding box center [56, 37] width 49 height 5
copy span "vgeHmsJytecowjrP4Md3fQAy"
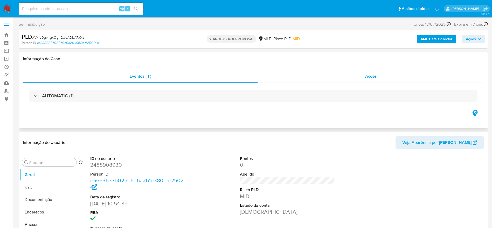
click at [326, 81] on div "Ações" at bounding box center [371, 76] width 226 height 12
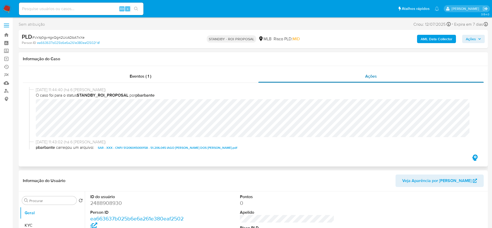
select select "10"
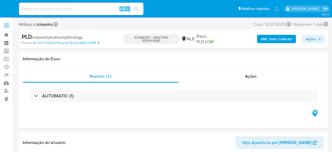
select select "10"
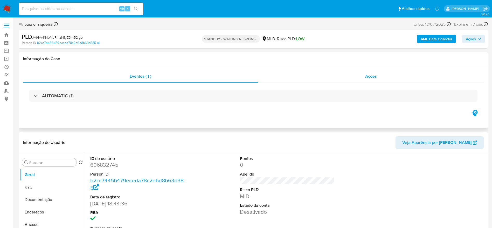
click at [332, 73] on div "Ações" at bounding box center [371, 76] width 226 height 12
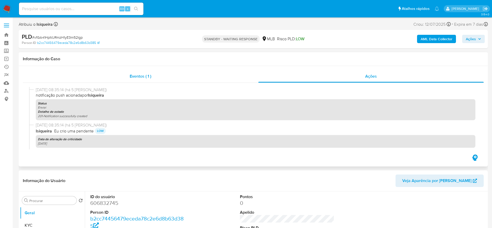
click at [170, 72] on div "Eventos ( 1 )" at bounding box center [141, 76] width 236 height 12
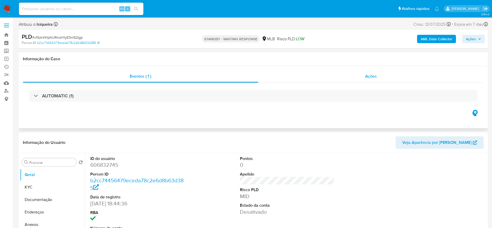
click at [305, 79] on div "Ações" at bounding box center [371, 76] width 226 height 12
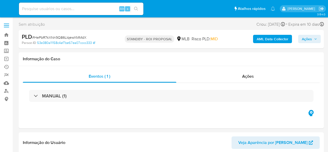
select select "10"
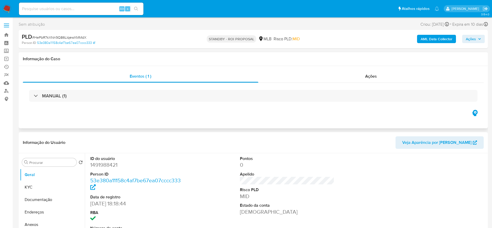
click at [328, 84] on div "MANUAL (1)" at bounding box center [253, 96] width 461 height 26
click at [328, 79] on div "Ações" at bounding box center [371, 76] width 226 height 12
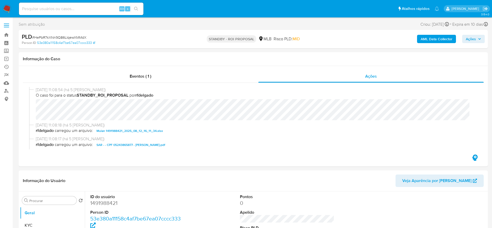
click at [70, 37] on span "# HePbR7kXNn9Q86LIqewXMMdX" at bounding box center [59, 37] width 54 height 5
copy span "HePbR7kXNn9Q86LIqewXMMdX"
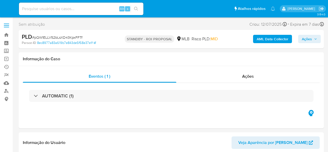
select select "10"
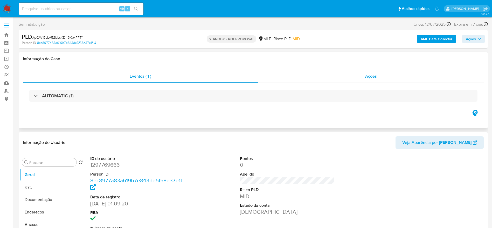
click at [294, 75] on div "Ações" at bounding box center [371, 76] width 226 height 12
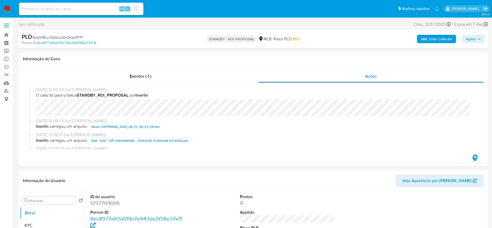
click at [57, 38] on span "# pQW1ELLV52bLsXD43KpxFFTf" at bounding box center [57, 37] width 50 height 5
copy span "pQW1ELLV52bLsXD43KpxFFTf"
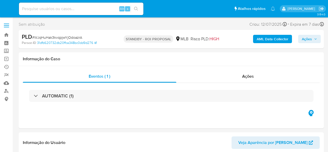
select select "10"
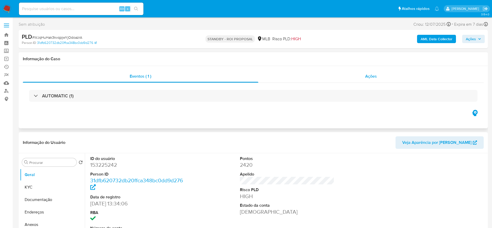
click at [326, 77] on div "Ações" at bounding box center [371, 76] width 226 height 12
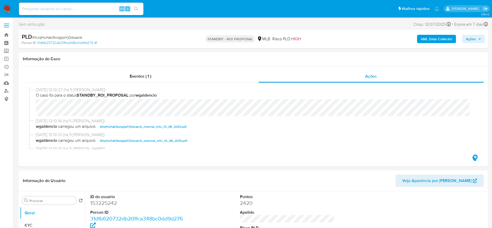
click at [79, 37] on span "# WJqHuHak3kvqpjwYjOdoazrA" at bounding box center [57, 37] width 50 height 5
copy span "WJqHuHak3kvqpjwYjOdoazrA"
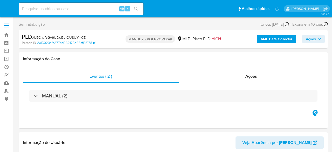
select select "10"
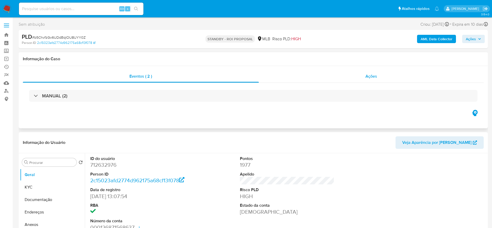
click at [316, 74] on div "Ações" at bounding box center [371, 76] width 225 height 12
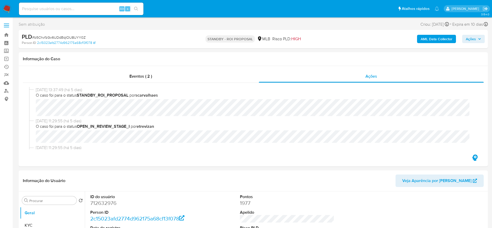
click at [62, 36] on span "# b5ChvfzGv6UDdBqlOU8UYY0Z" at bounding box center [58, 37] width 53 height 5
copy span "b5ChvfzGv6UDdBqlOU8UYY0Z"
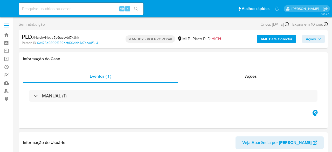
select select "10"
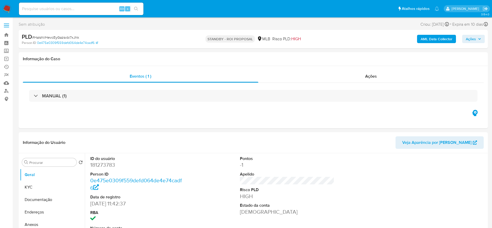
click at [79, 36] on span "# HaIshVHevcEyGazsvbi7xJhk" at bounding box center [55, 37] width 47 height 5
click at [312, 78] on div "Ações" at bounding box center [371, 76] width 226 height 12
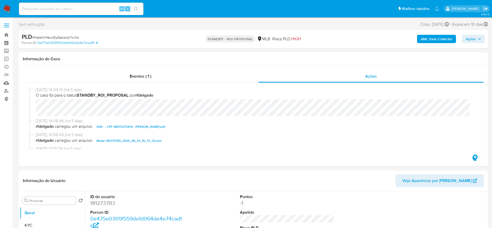
click at [55, 38] on span "# HaIshVHevcEyGazsvbi7xJhk" at bounding box center [55, 37] width 47 height 5
copy span "HaIshVHevcEyGazsvbi7xJhk"
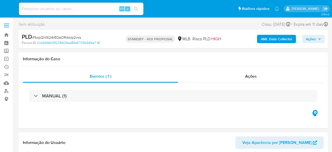
select select "10"
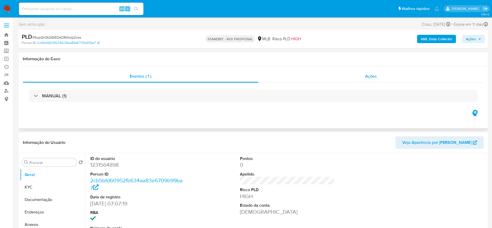
click at [290, 80] on div "Ações" at bounding box center [371, 76] width 226 height 12
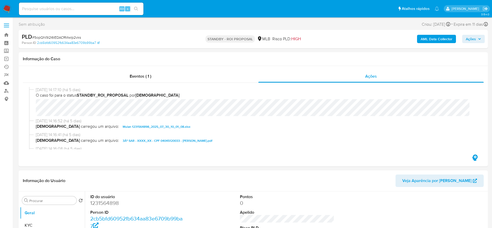
click at [65, 35] on span "# 5opQN9I2I6lEDACRMwlp2vks" at bounding box center [56, 37] width 49 height 5
copy span "5opQN9I2I6lEDACRMwlp2vks"
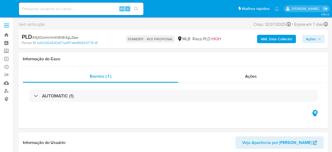
select select "10"
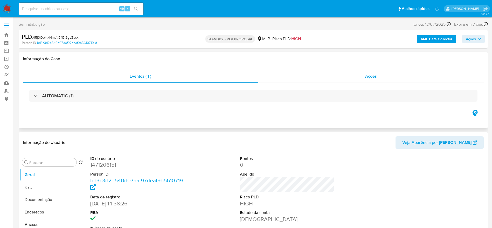
click at [306, 80] on div "Ações" at bounding box center [371, 76] width 226 height 12
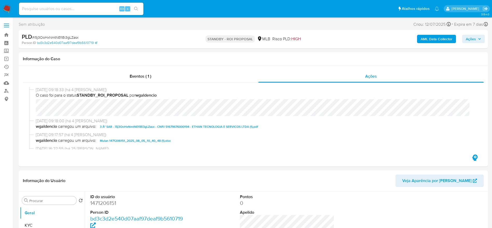
click at [67, 36] on span "# i5j3OoHxNmtNEfiBi3gLZasx" at bounding box center [55, 37] width 46 height 5
copy span "i5j3OoHxNmtNEfiBi3gLZasx"
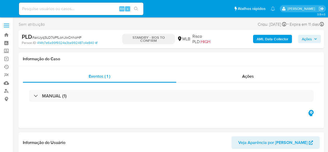
select select "10"
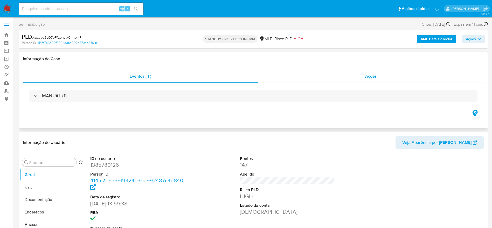
click at [325, 80] on div "Ações" at bounding box center [371, 76] width 226 height 12
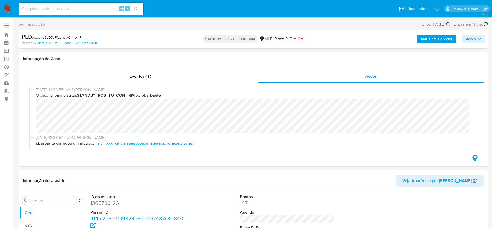
click at [73, 38] on span "# axUyq3LO7oPfLonJIxCnhoHP" at bounding box center [56, 37] width 49 height 5
copy span "axUyq3LO7oPfLonJIxCnhoHP"
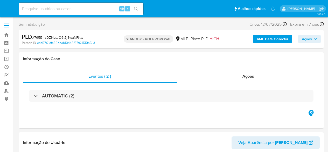
select select "10"
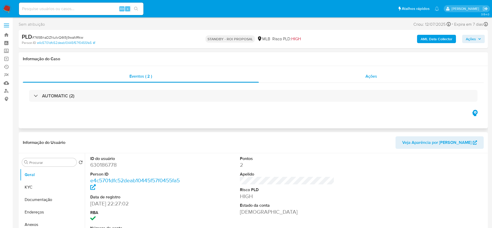
click at [328, 76] on div "Ações" at bounding box center [371, 76] width 225 height 12
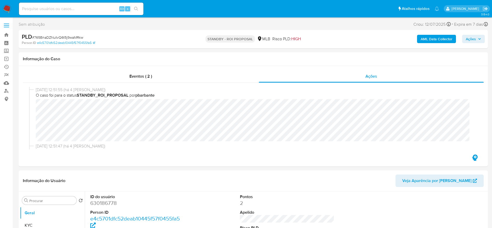
click at [79, 35] on span "# 765BnaDZNutvQ6t5j9waMRkw" at bounding box center [57, 37] width 51 height 5
copy span "765BnaDZNutvQ6t5j9waMRkw"
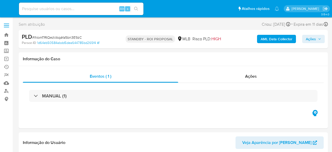
select select "10"
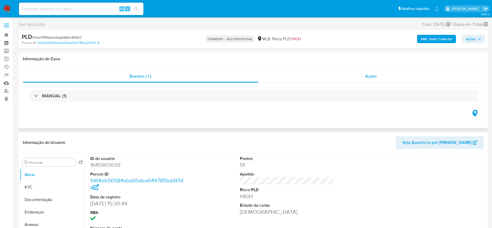
click at [332, 80] on div "Ações" at bounding box center [371, 76] width 226 height 12
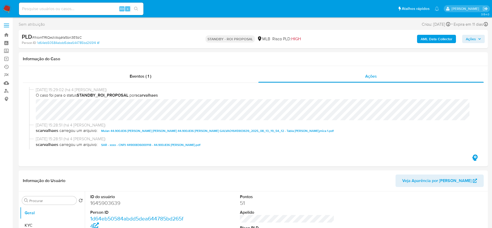
click at [74, 37] on span "# lNomTRtQezVAqaYa5bn3E9zC" at bounding box center [57, 37] width 50 height 5
copy span "lNomTRtQezVAqaYa5bn3E9zC"
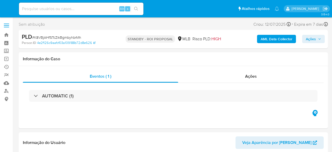
select select "10"
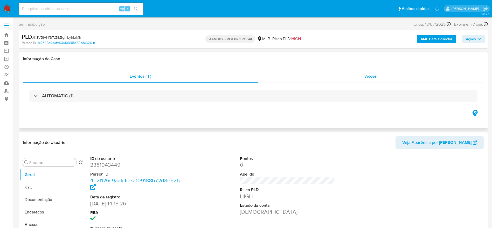
click at [316, 76] on div "Ações" at bounding box center [371, 76] width 226 height 12
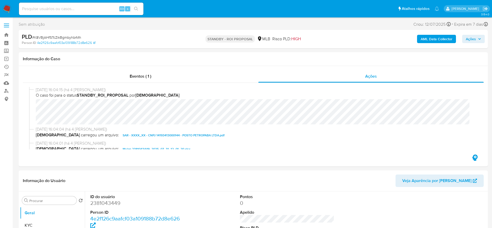
click at [48, 37] on span "# K8VBjAHfSTcZikBgmbyhbrMh" at bounding box center [56, 37] width 49 height 5
copy span "K8VBjAHfSTcZikBgmbyhbrMh"
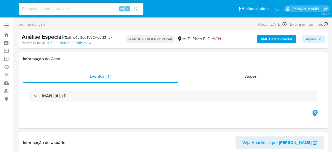
select select "10"
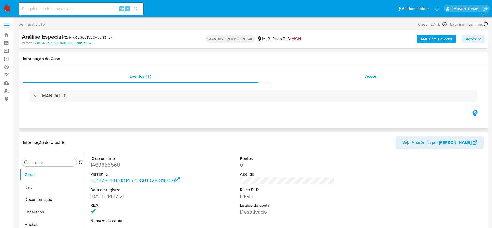
click at [293, 79] on div "Ações" at bounding box center [371, 76] width 226 height 12
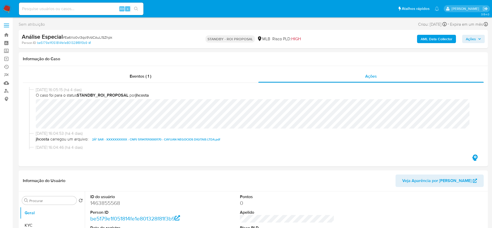
click at [70, 34] on div "Análise Especial # Ea6Xo0vl3qo9VdCAuL1SZhpk" at bounding box center [98, 37] width 153 height 8
click at [74, 36] on span "# Ea6Xo0vl3qo9VdCAuL1SZhpk" at bounding box center [88, 37] width 50 height 5
copy span "Ea6Xo0vl3qo9VdCAuL1SZhpk"
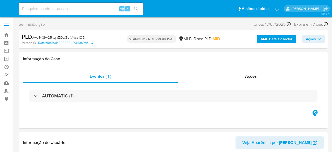
select select "10"
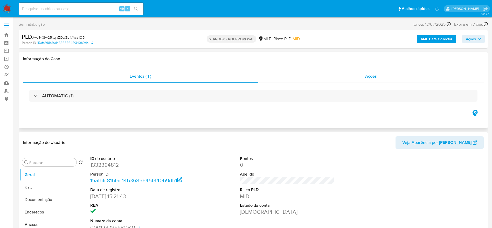
click at [274, 72] on div "Ações" at bounding box center [371, 76] width 226 height 12
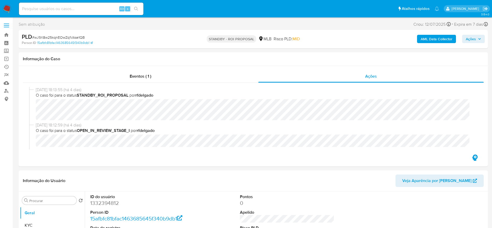
click at [72, 38] on span "# wJ9X8w25kqnEOwZq1VAse1QB" at bounding box center [58, 37] width 53 height 5
copy span "wJ9X8w25kqnEOwZq1VAse1QB"
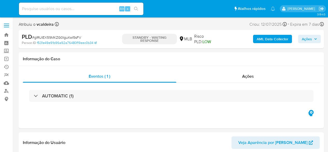
select select "10"
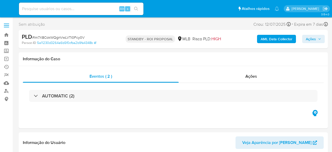
select select "10"
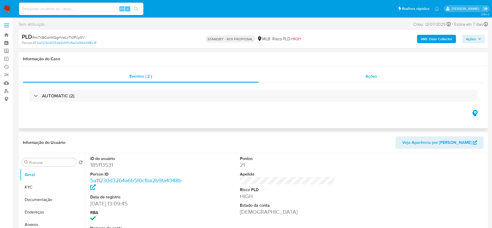
click at [332, 78] on div "Ações" at bounding box center [371, 76] width 225 height 12
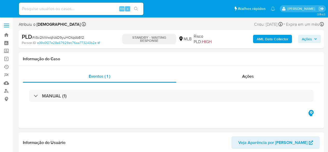
select select "10"
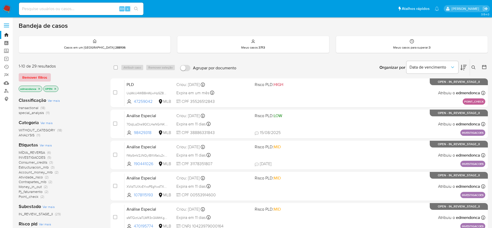
click at [33, 77] on span "Remover filtros" at bounding box center [34, 77] width 25 height 7
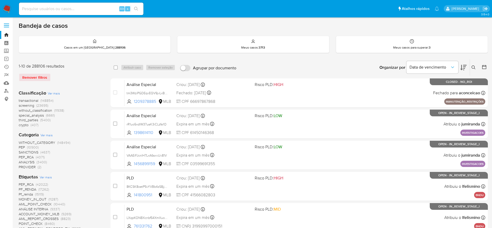
click at [472, 69] on button at bounding box center [474, 67] width 9 height 6
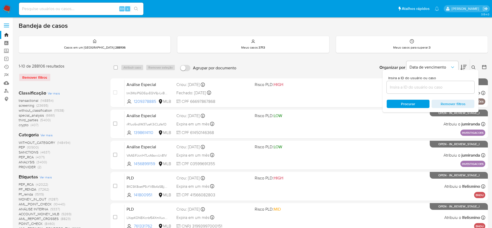
click at [418, 88] on input at bounding box center [431, 87] width 88 height 7
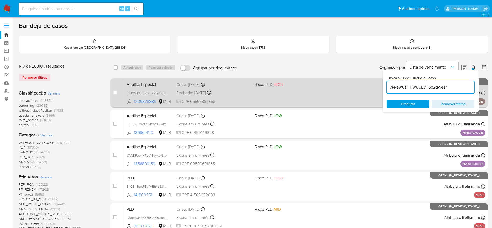
type input "7PkeW0zFTjWuCEvH6q2qARar"
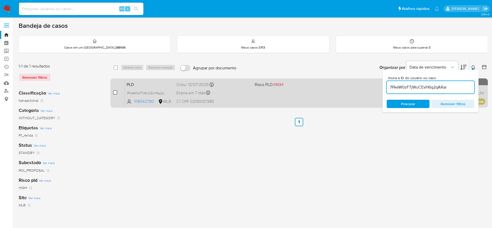
click at [115, 92] on input "checkbox" at bounding box center [115, 92] width 4 height 4
checkbox input "true"
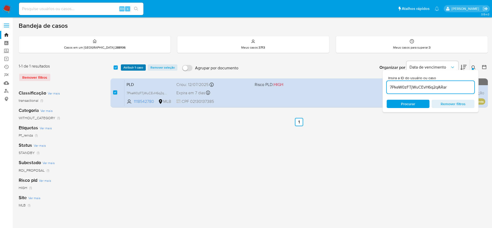
click at [135, 65] on span "Atribuir 1 caso" at bounding box center [134, 67] width 20 height 5
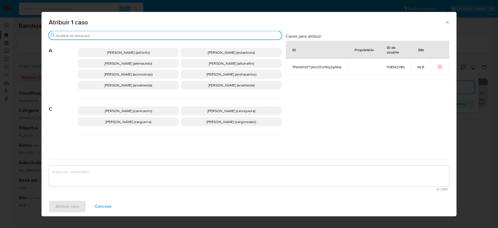
click at [117, 33] on input "Procurar" at bounding box center [168, 35] width 224 height 5
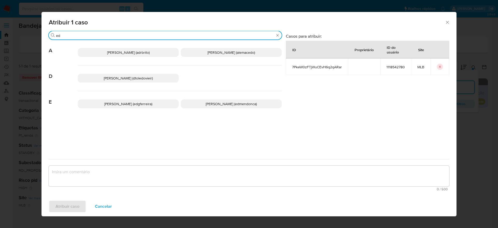
type input "ed"
click at [210, 102] on span "Eduardo Mendonca Dutra (edmendonca)" at bounding box center [231, 103] width 51 height 5
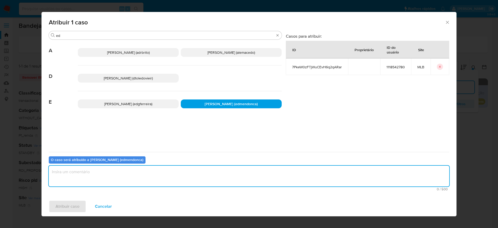
click at [160, 180] on textarea "assign-modal" at bounding box center [249, 176] width 401 height 21
type textarea "."
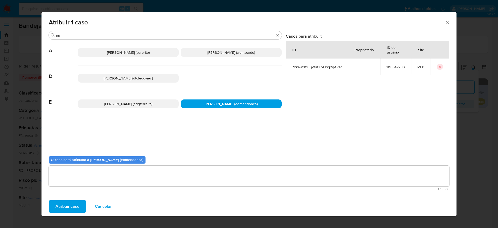
click at [81, 208] on button "Atribuir caso" at bounding box center [67, 206] width 37 height 12
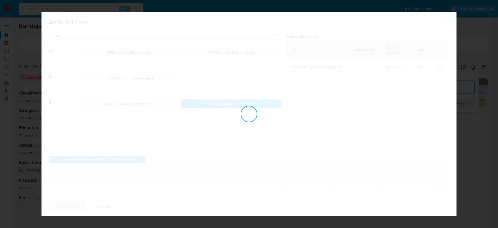
checkbox input "false"
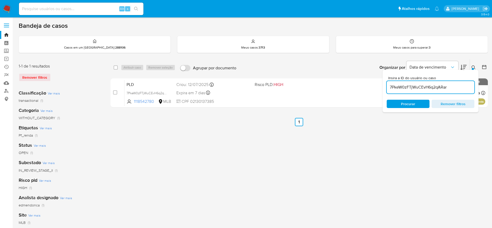
click at [6, 9] on img at bounding box center [7, 8] width 9 height 9
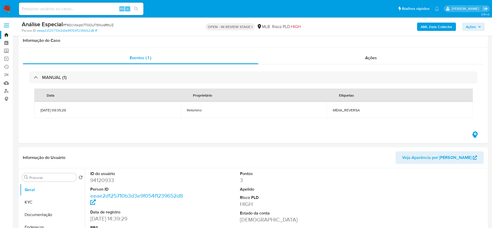
select select "10"
